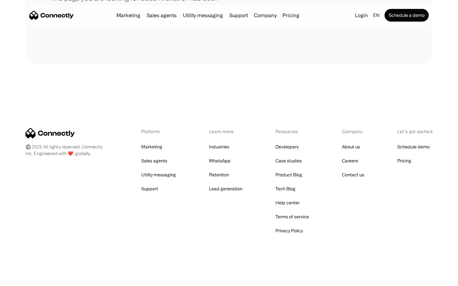
scroll to position [116, 0]
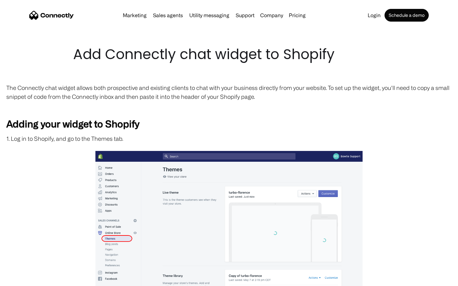
scroll to position [1077, 0]
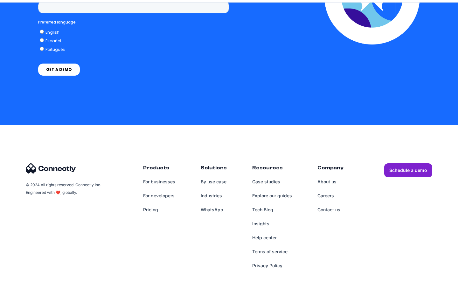
scroll to position [1355, 0]
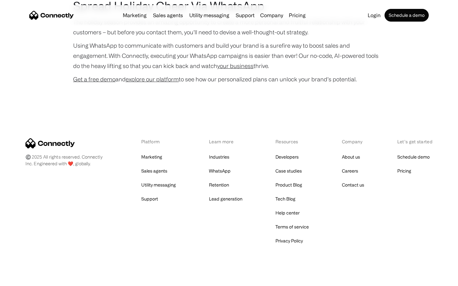
scroll to position [1308, 0]
